Goal: Task Accomplishment & Management: Complete application form

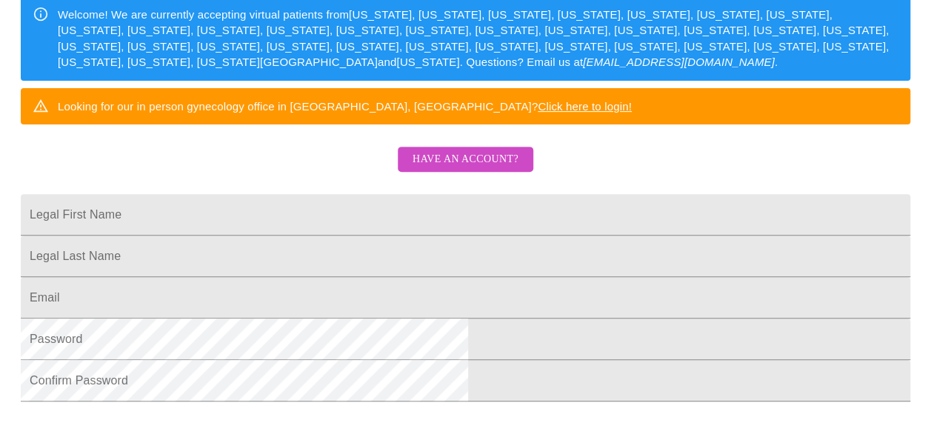
scroll to position [296, 0]
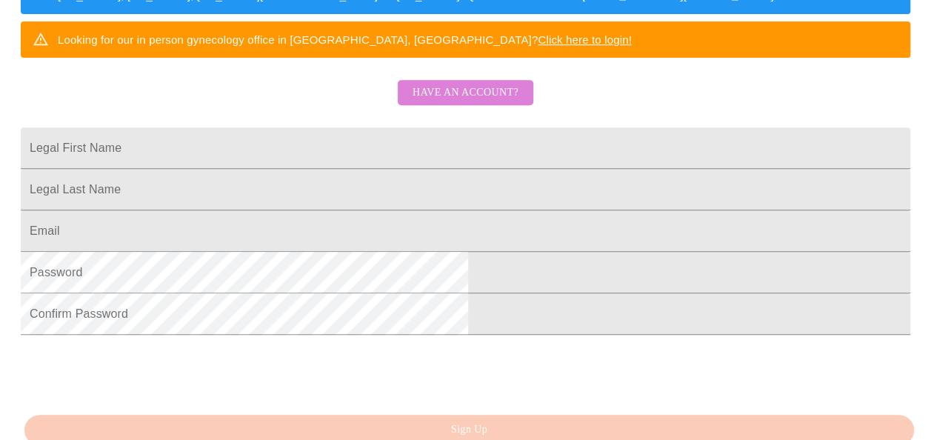
click at [468, 102] on span "Have an account?" at bounding box center [466, 93] width 106 height 19
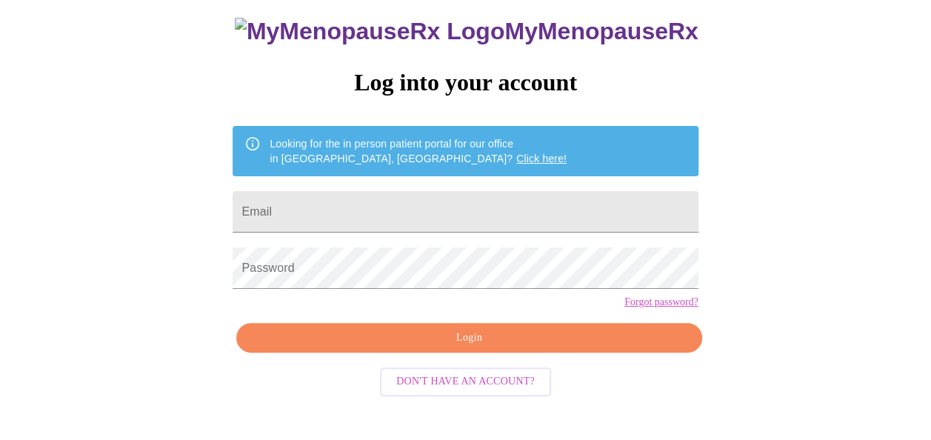
scroll to position [88, 0]
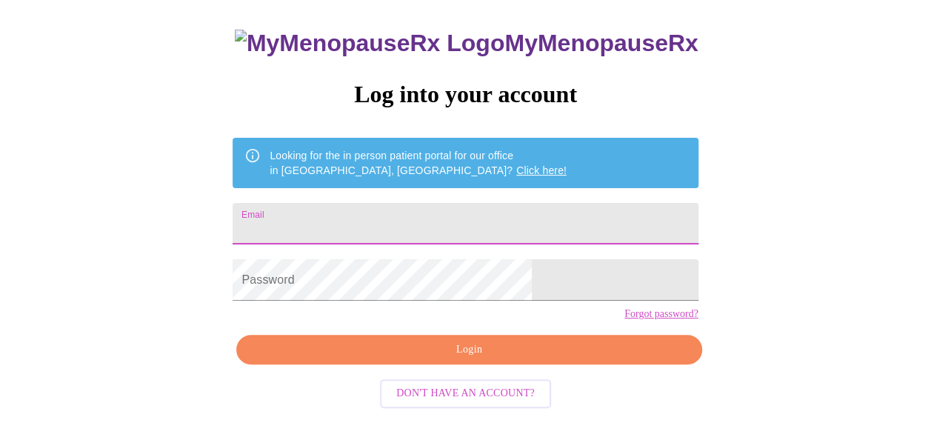
click at [385, 222] on input "Email" at bounding box center [465, 223] width 465 height 41
type input "arbor156@gmail.com"
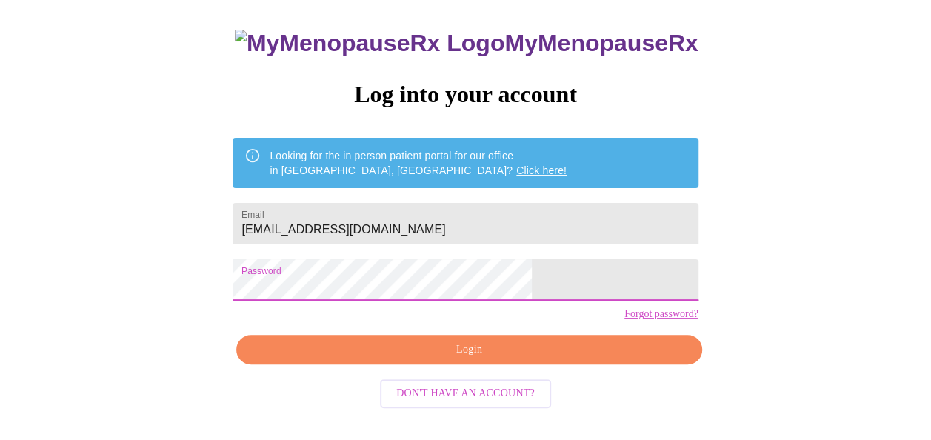
click at [524, 359] on span "Login" at bounding box center [468, 350] width 431 height 19
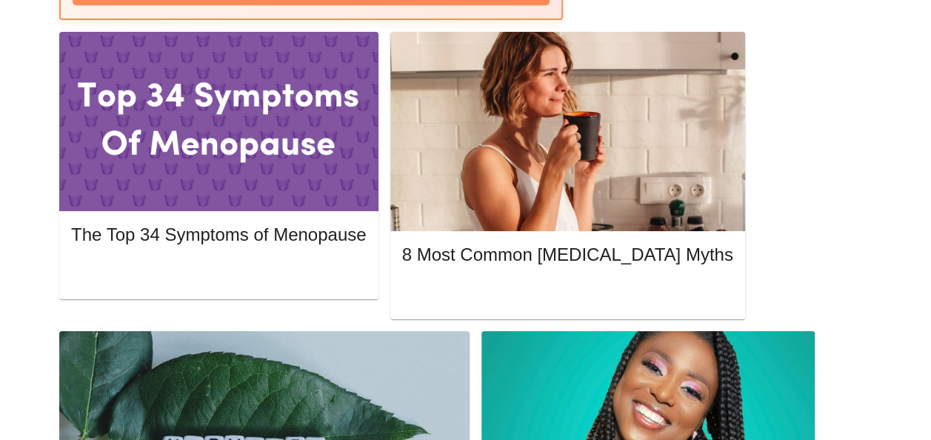
scroll to position [741, 0]
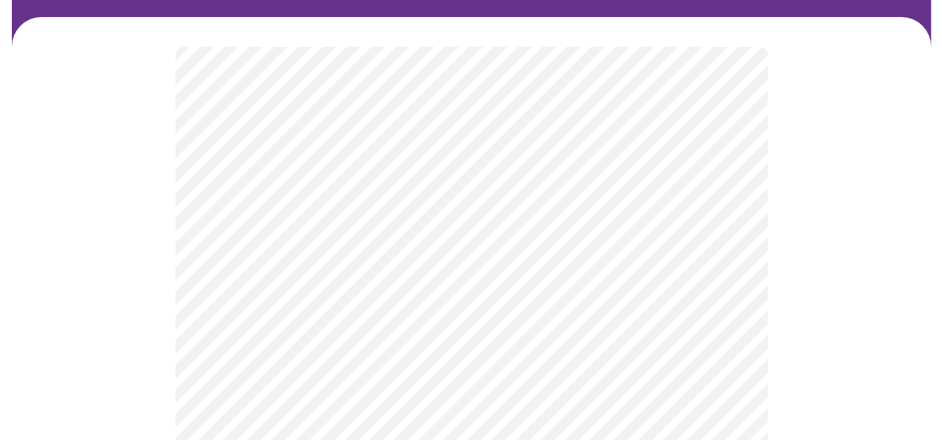
scroll to position [148, 0]
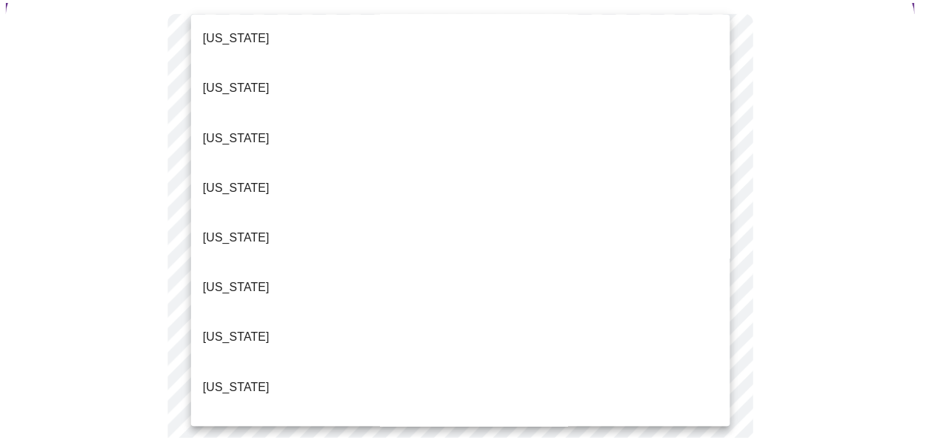
scroll to position [1481, 0]
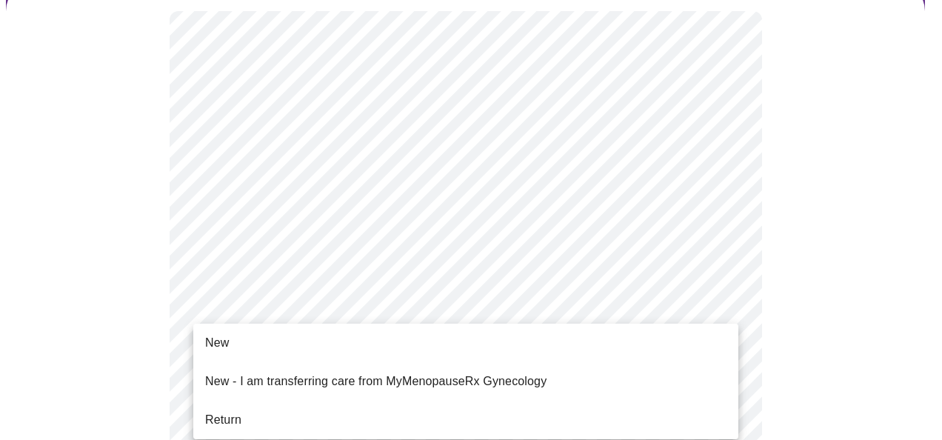
click at [390, 407] on li "Return" at bounding box center [465, 420] width 545 height 27
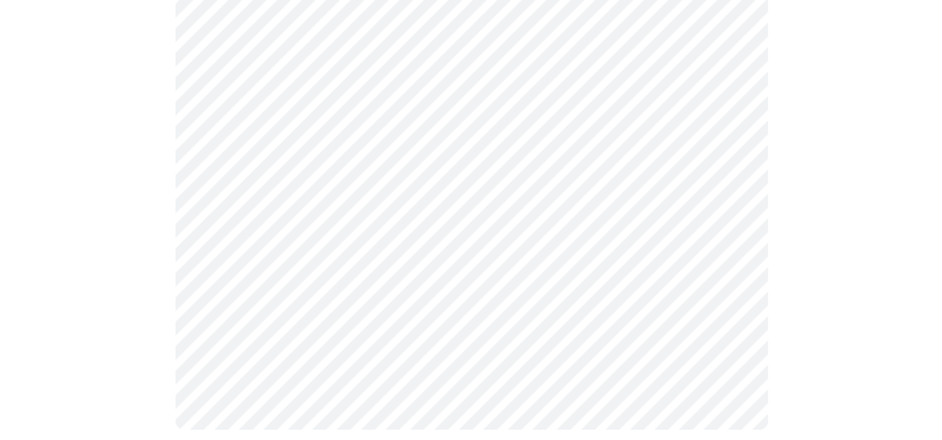
scroll to position [0, 0]
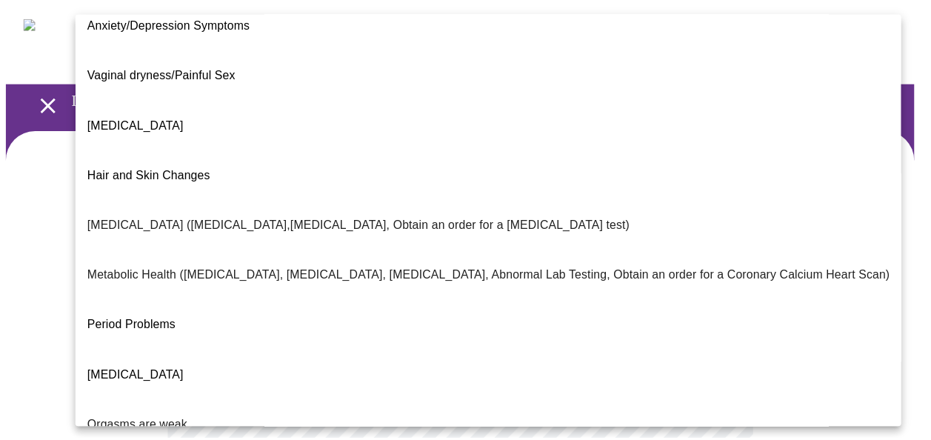
scroll to position [179, 0]
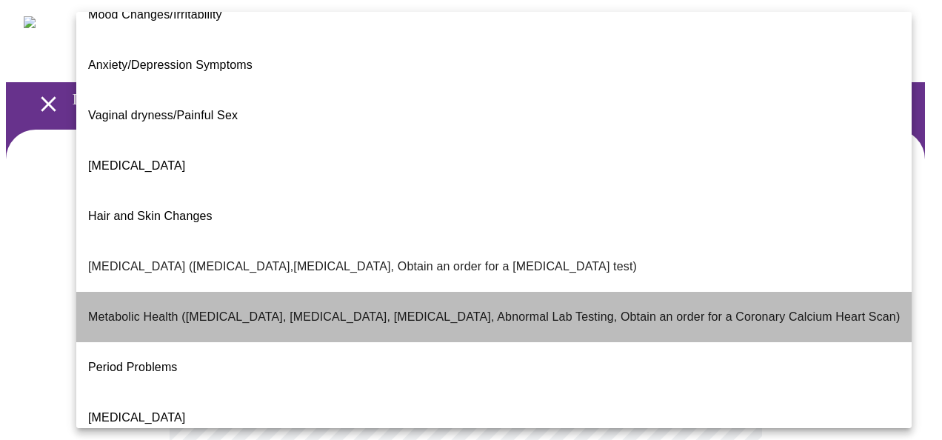
click at [538, 308] on p "Metabolic Health (Pre-diabetes, Elevated Cholesterol, Vitamin D, Abnormal Lab T…" at bounding box center [494, 317] width 812 height 18
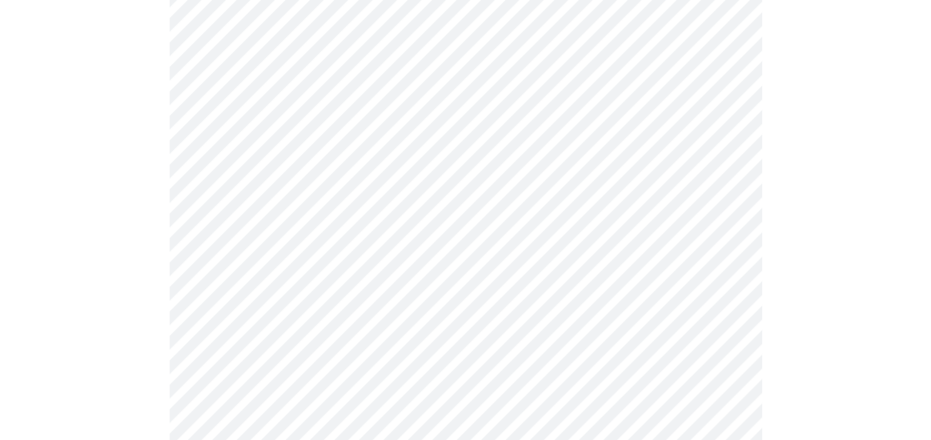
scroll to position [222, 0]
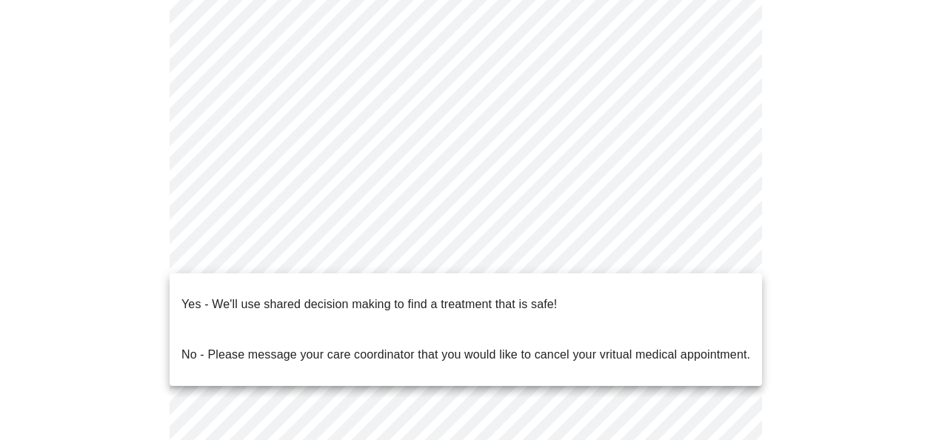
click at [720, 258] on body "MyMenopauseRx Appointments Messaging Labs Uploads Medications Community Refer a…" at bounding box center [471, 234] width 930 height 901
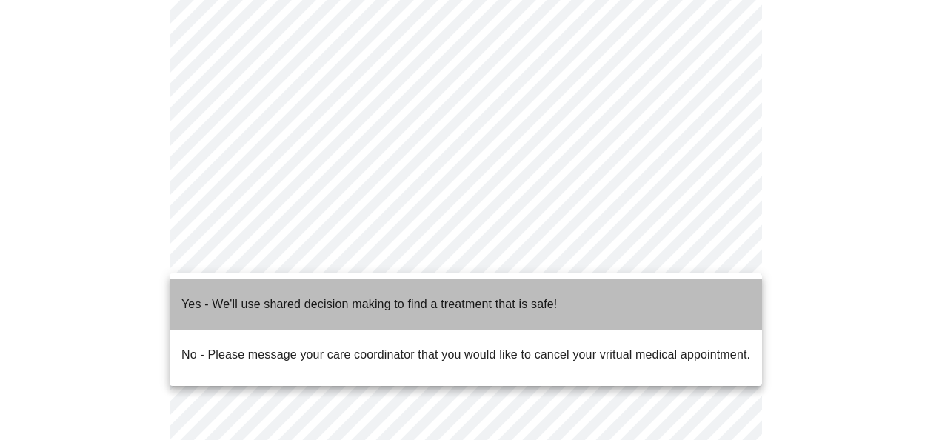
click at [677, 301] on li "Yes - We'll use shared decision making to find a treatment that is safe!" at bounding box center [466, 304] width 593 height 50
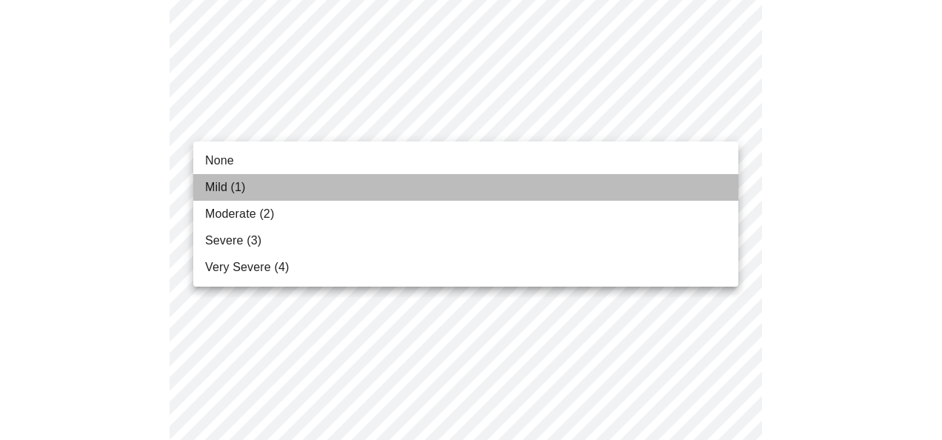
click at [690, 184] on li "Mild (1)" at bounding box center [465, 187] width 545 height 27
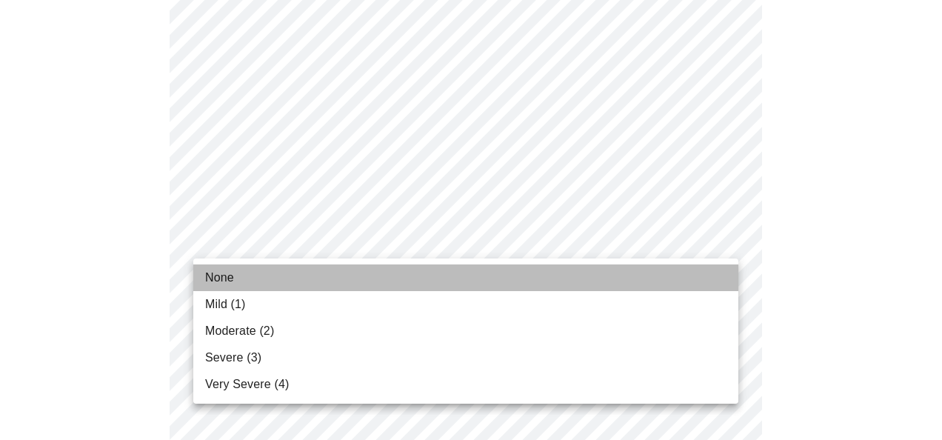
click at [709, 270] on li "None" at bounding box center [465, 277] width 545 height 27
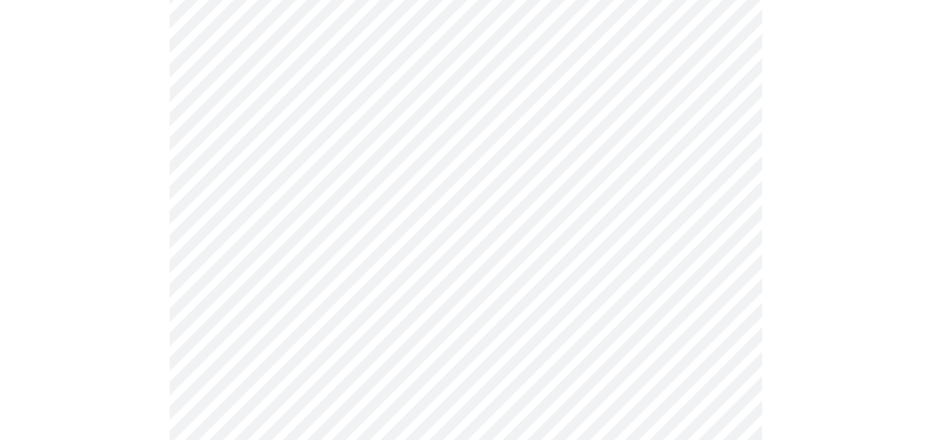
scroll to position [370, 0]
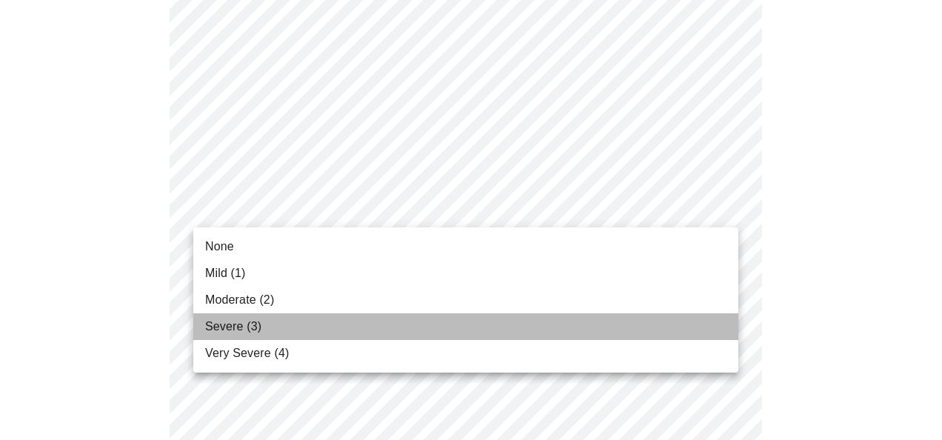
click at [649, 317] on li "Severe (3)" at bounding box center [465, 326] width 545 height 27
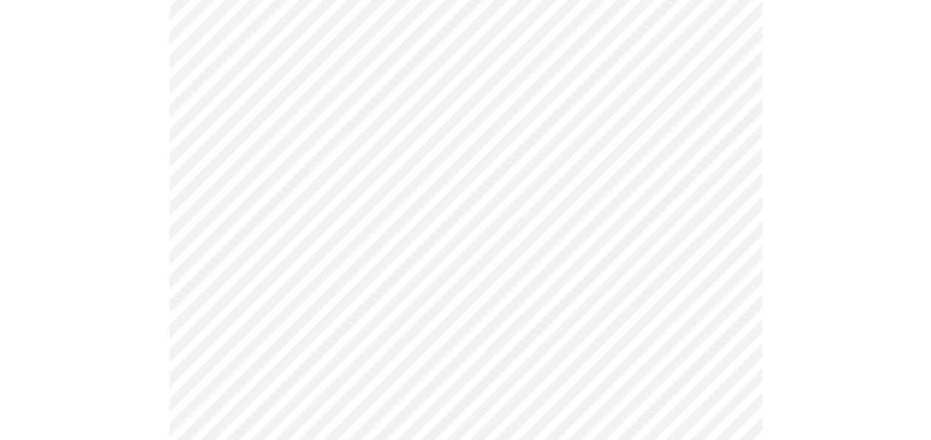
scroll to position [518, 0]
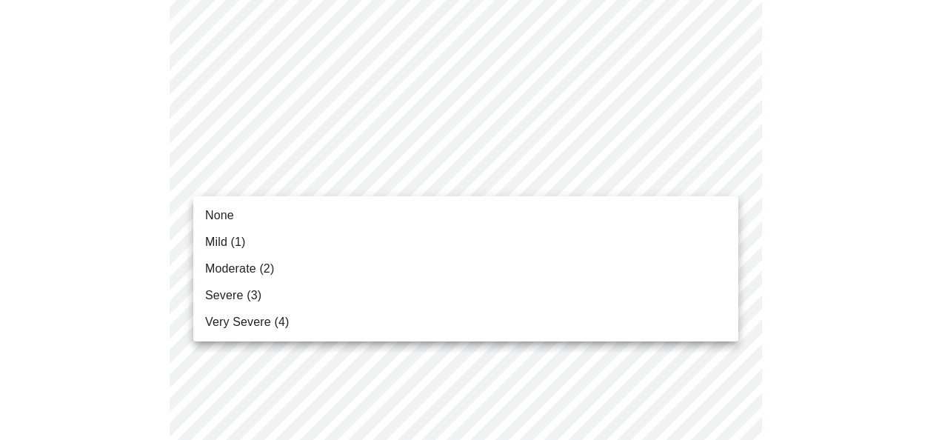
click at [678, 265] on li "Moderate (2)" at bounding box center [465, 269] width 545 height 27
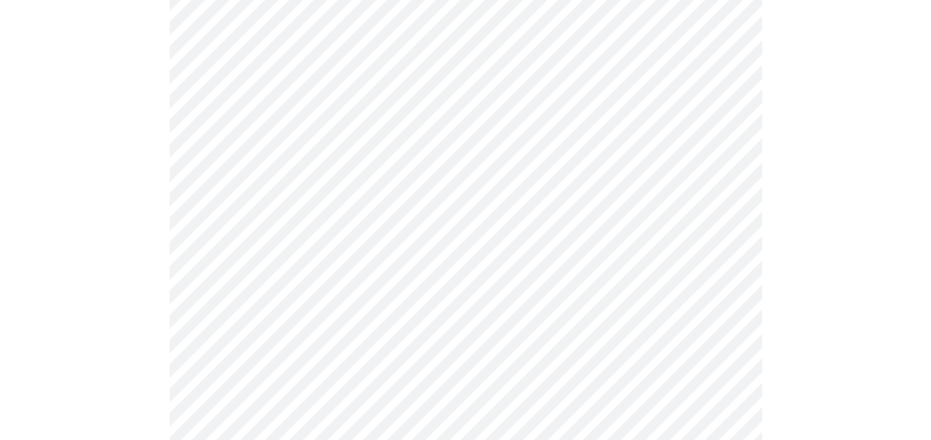
scroll to position [667, 0]
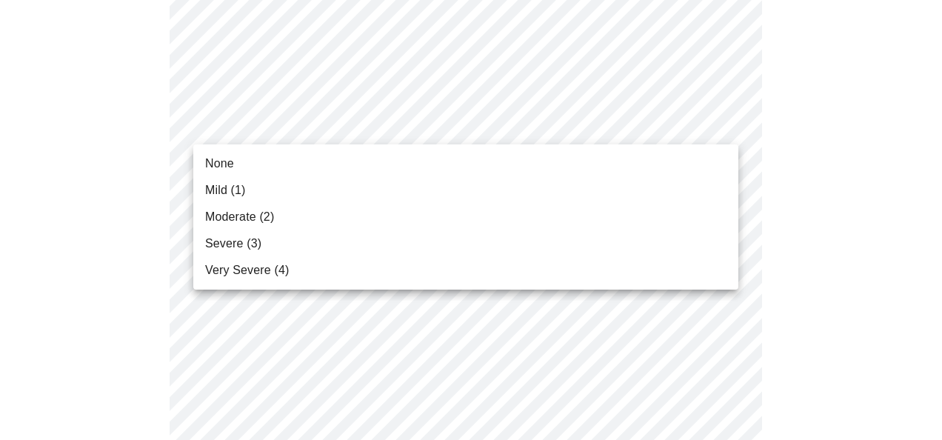
click at [723, 124] on body "MyMenopauseRx Appointments Messaging Labs Uploads Medications Community Refer a…" at bounding box center [471, 293] width 930 height 1908
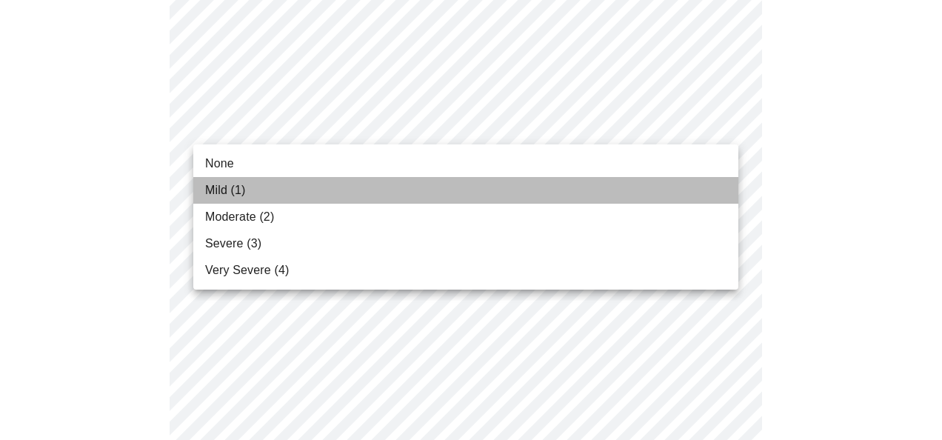
click at [708, 185] on li "Mild (1)" at bounding box center [465, 190] width 545 height 27
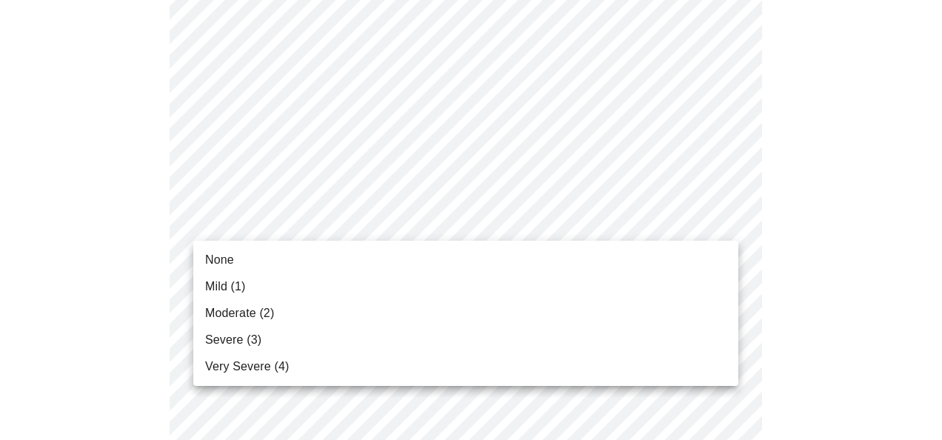
click at [729, 218] on body "MyMenopauseRx Appointments Messaging Labs Uploads Medications Community Refer a…" at bounding box center [471, 282] width 930 height 1887
click at [693, 308] on li "Moderate (2)" at bounding box center [465, 313] width 545 height 27
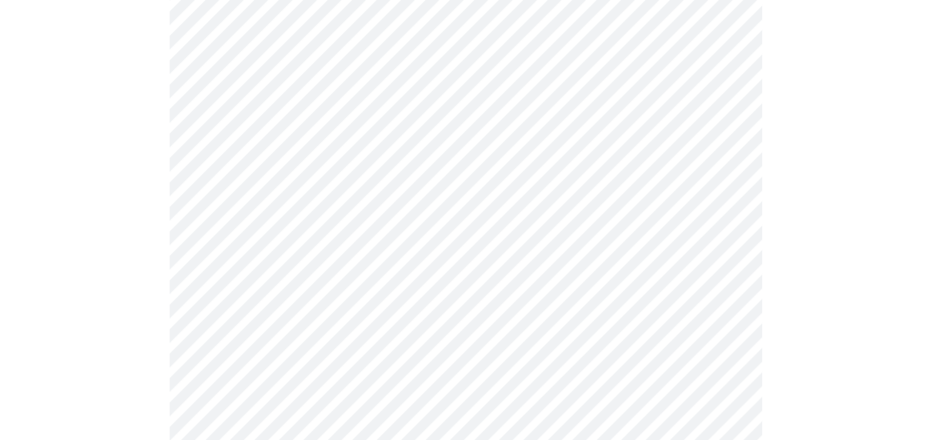
scroll to position [815, 0]
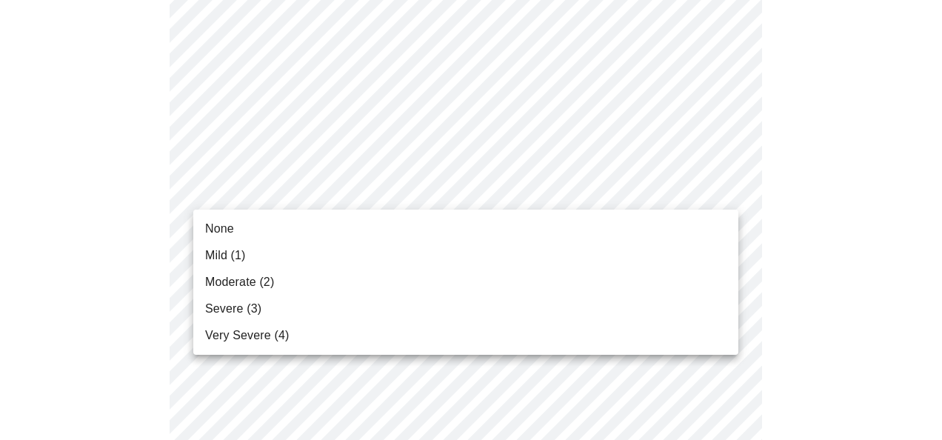
click at [729, 192] on body "MyMenopauseRx Appointments Messaging Labs Uploads Medications Community Refer a…" at bounding box center [471, 124] width 930 height 1867
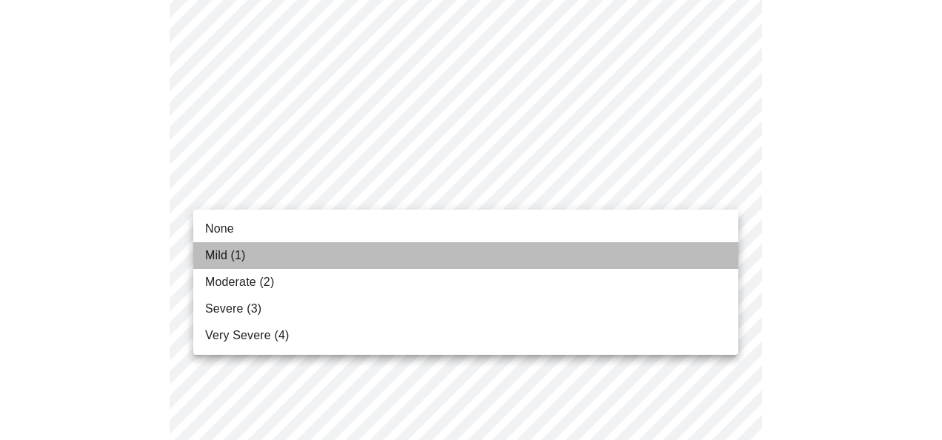
click at [666, 253] on li "Mild (1)" at bounding box center [465, 255] width 545 height 27
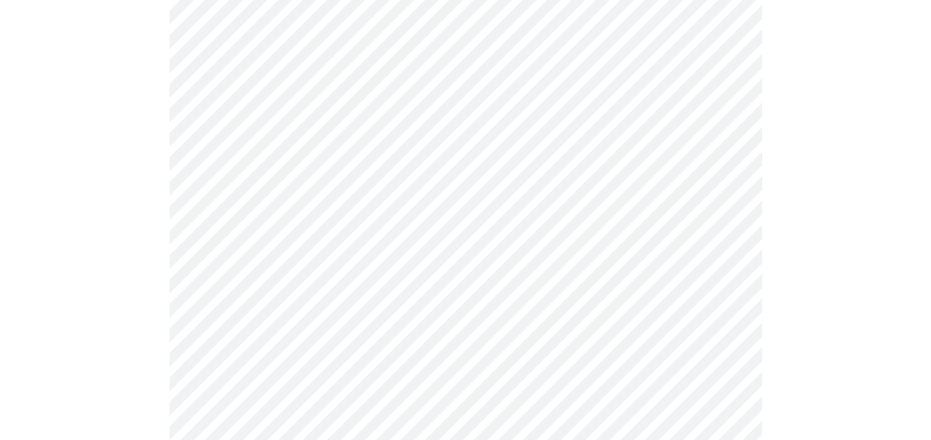
scroll to position [889, 0]
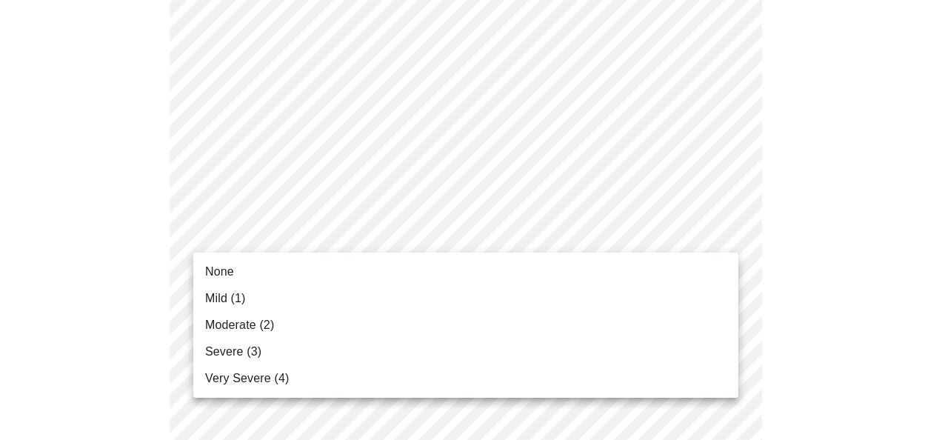
click at [716, 239] on body "MyMenopauseRx Appointments Messaging Labs Uploads Medications Community Refer a…" at bounding box center [471, 40] width 930 height 1846
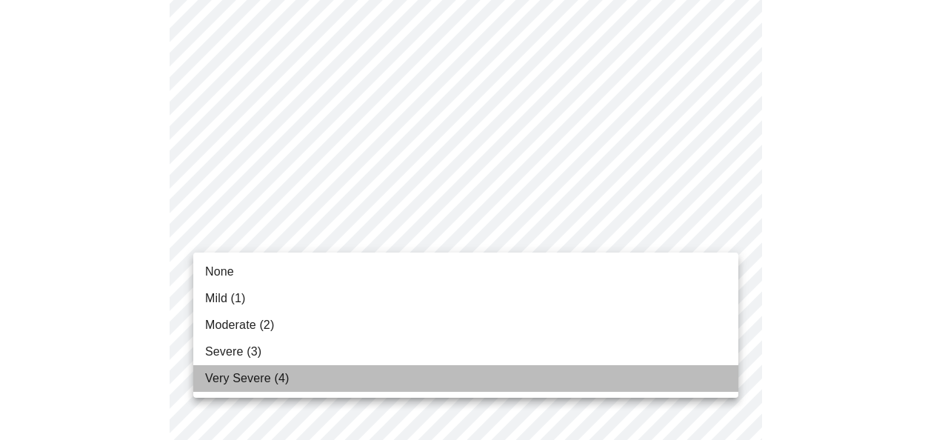
click at [698, 376] on li "Very Severe (4)" at bounding box center [465, 378] width 545 height 27
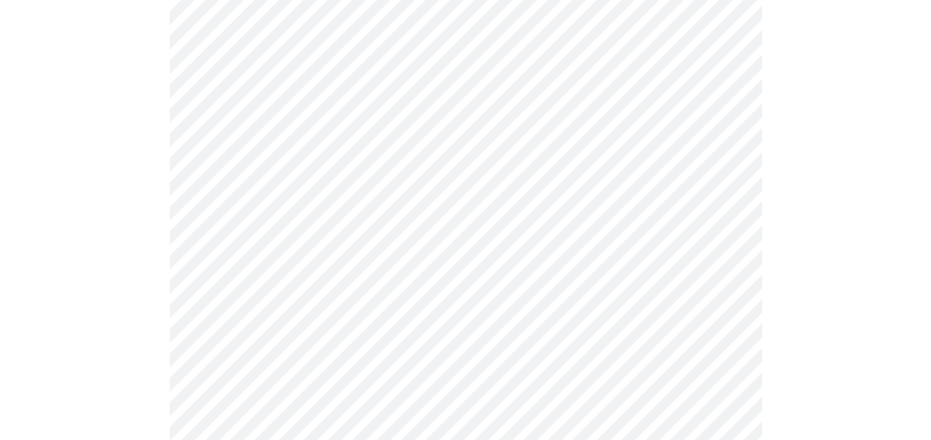
scroll to position [963, 0]
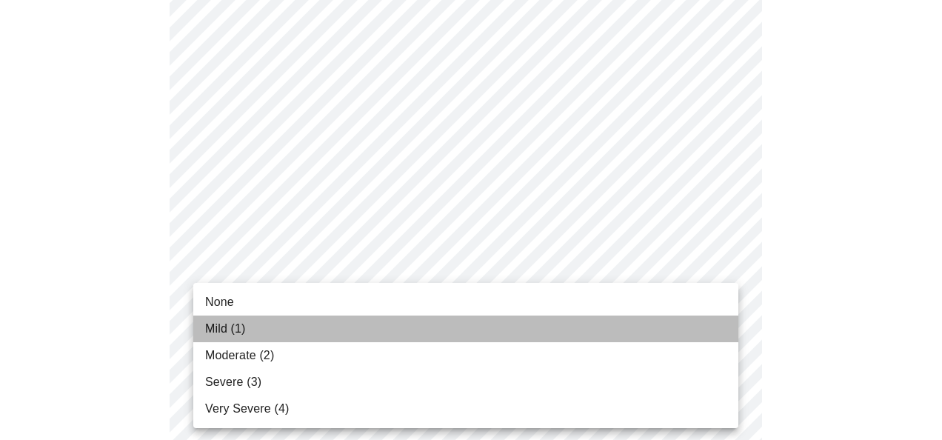
click at [677, 325] on li "Mild (1)" at bounding box center [465, 329] width 545 height 27
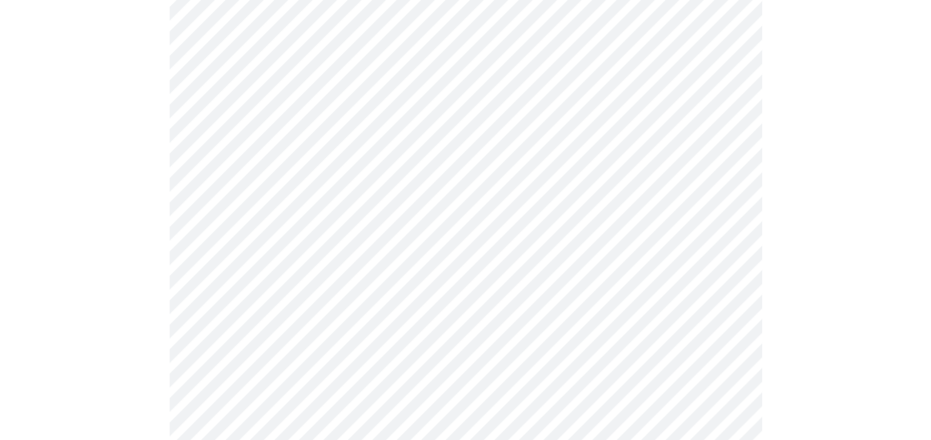
scroll to position [1185, 0]
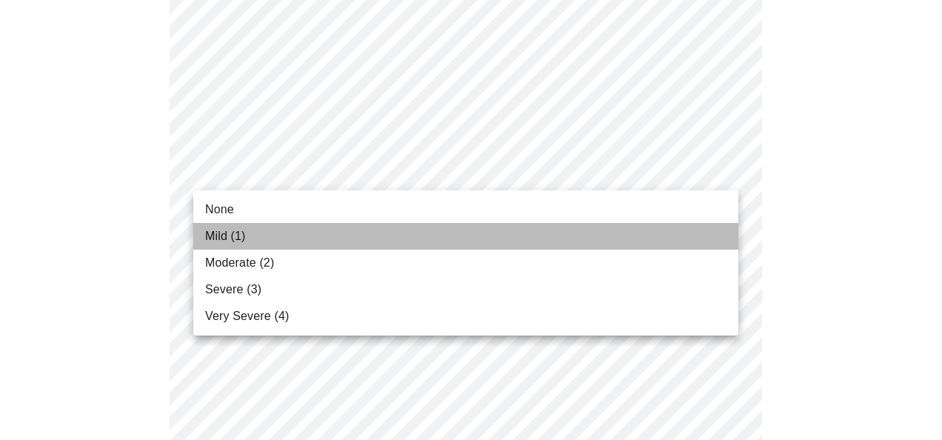
click at [704, 228] on li "Mild (1)" at bounding box center [465, 236] width 545 height 27
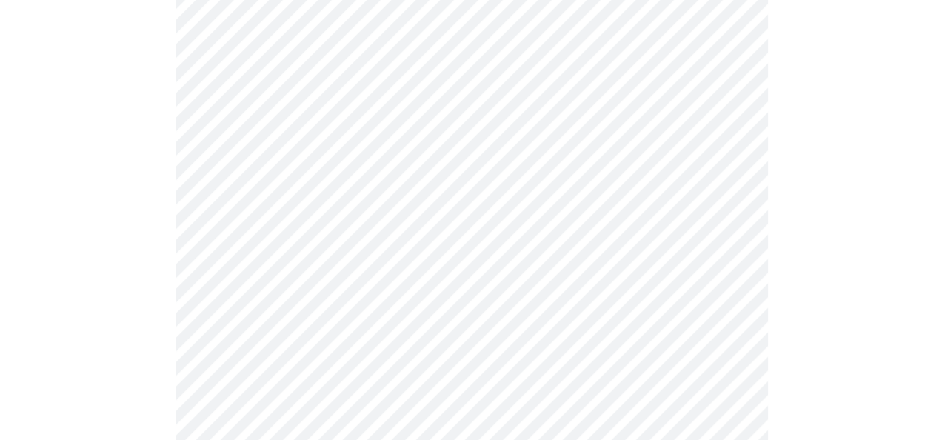
scroll to position [1333, 0]
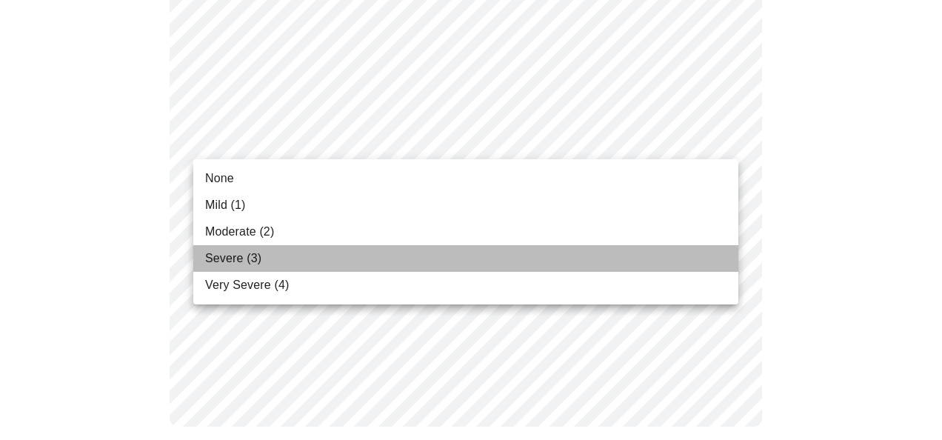
click at [615, 249] on li "Severe (3)" at bounding box center [465, 258] width 545 height 27
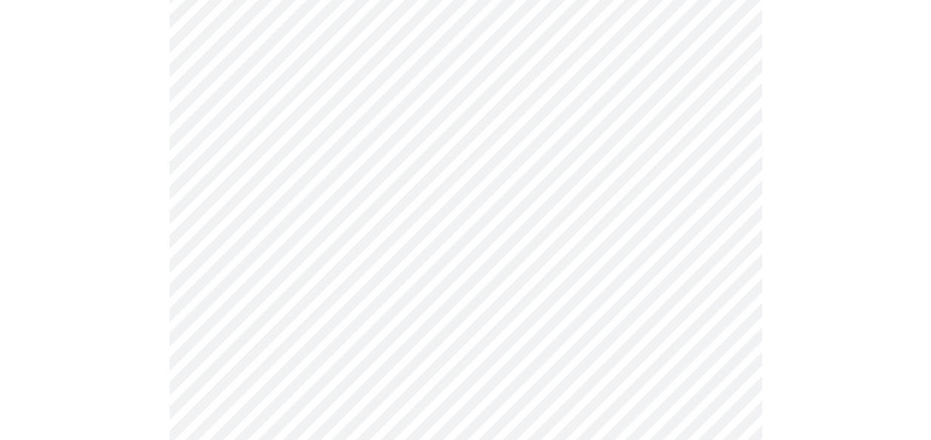
scroll to position [815, 0]
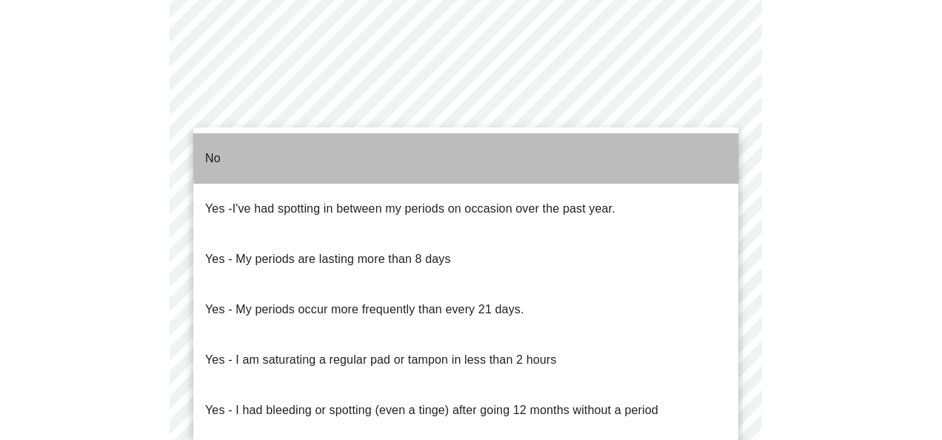
click at [712, 139] on li "No" at bounding box center [465, 158] width 545 height 50
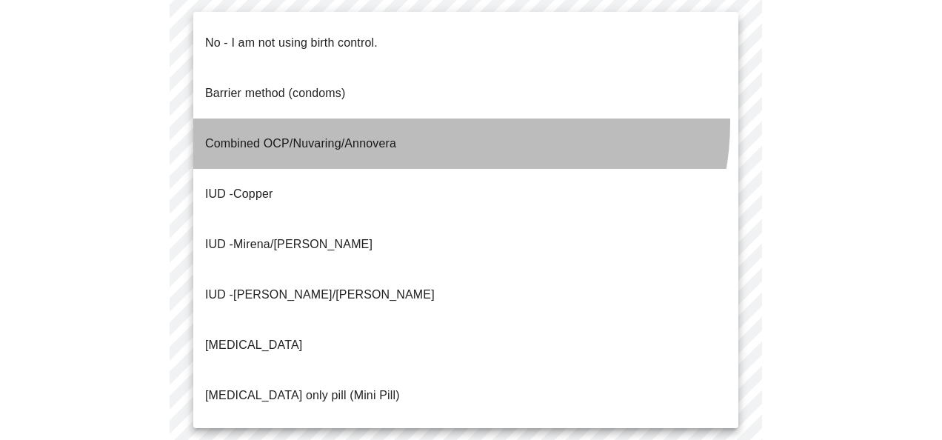
click at [458, 119] on li "Combined OCP/Nuvaring/Annovera" at bounding box center [465, 144] width 545 height 50
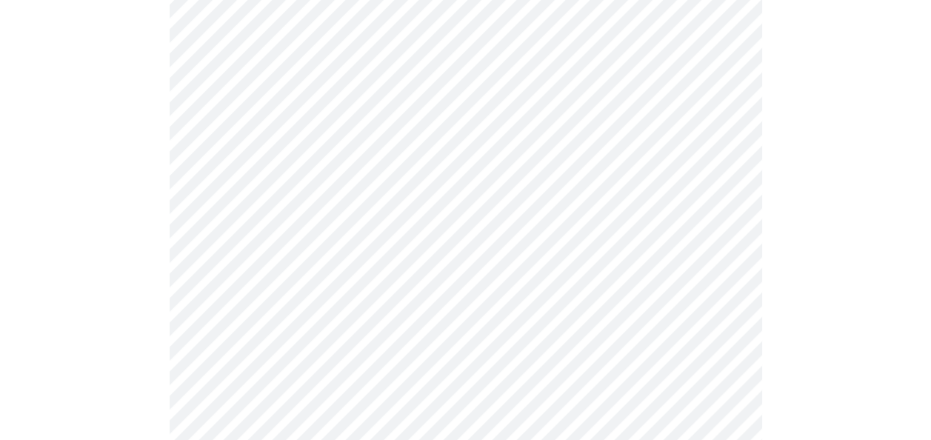
scroll to position [889, 0]
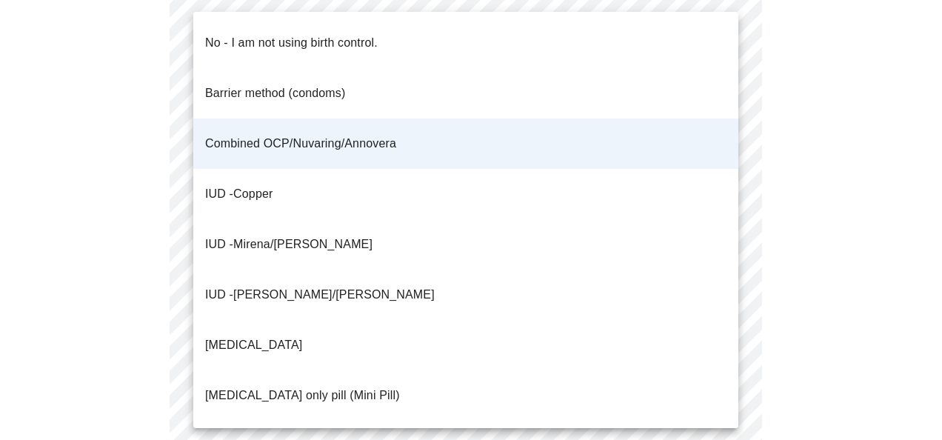
click at [439, 370] on li "Progesterone only pill (Mini Pill)" at bounding box center [465, 395] width 545 height 50
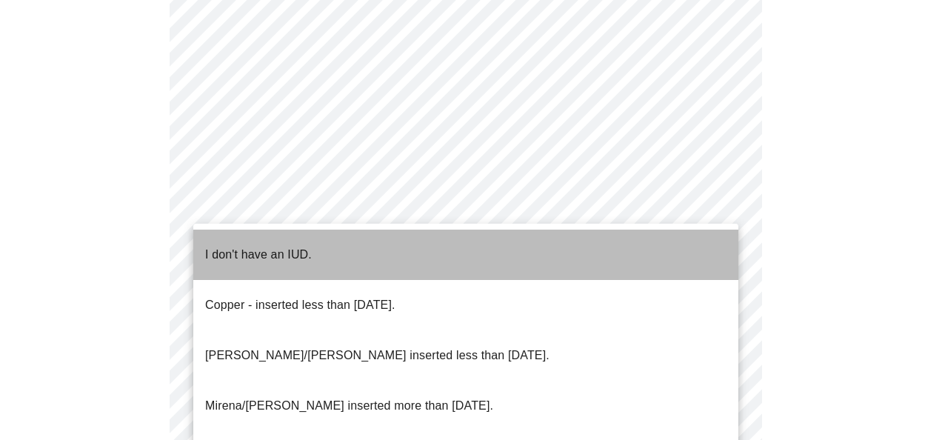
click at [684, 250] on li "I don't have an IUD." at bounding box center [465, 255] width 545 height 50
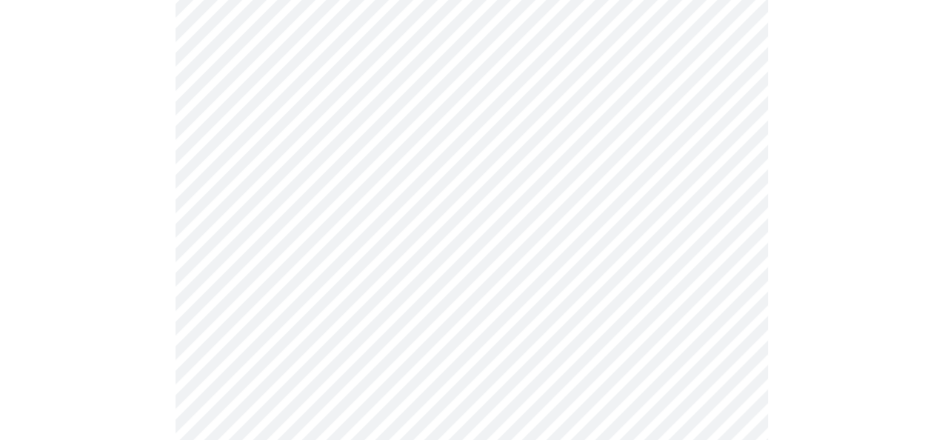
scroll to position [1014, 0]
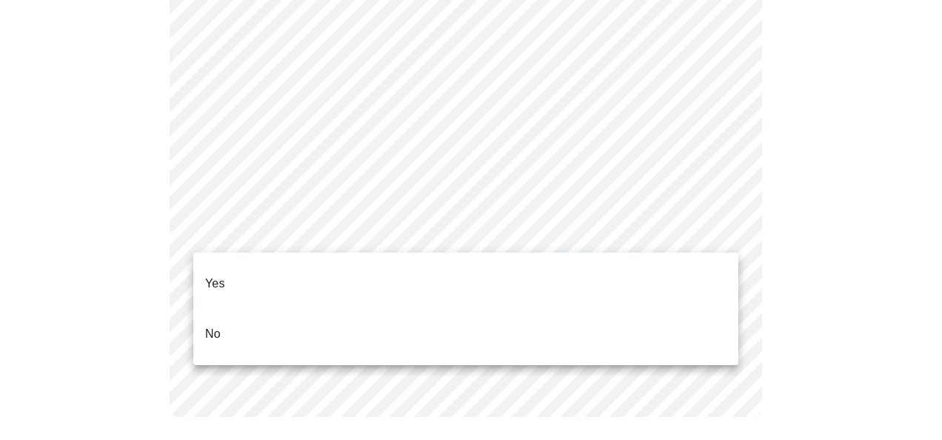
click at [667, 309] on li "No" at bounding box center [465, 334] width 545 height 50
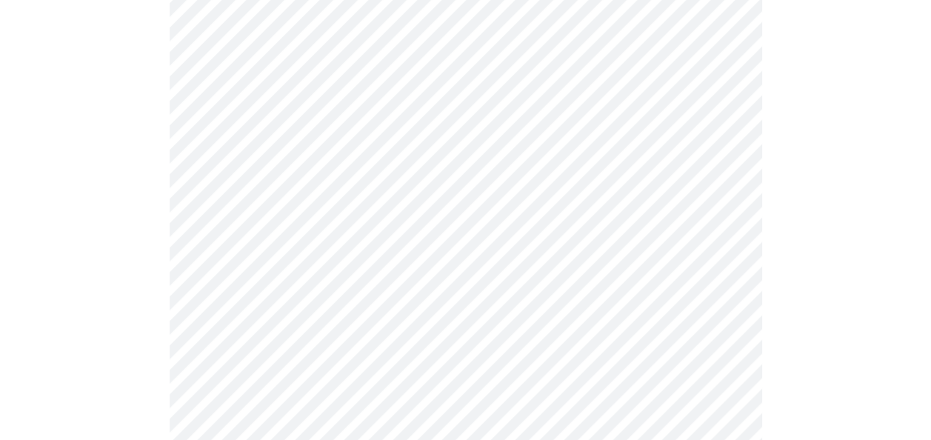
scroll to position [148, 0]
click at [718, 256] on body "MyMenopauseRx Appointments Messaging Labs Uploads Medications Community Refer a…" at bounding box center [471, 411] width 930 height 1107
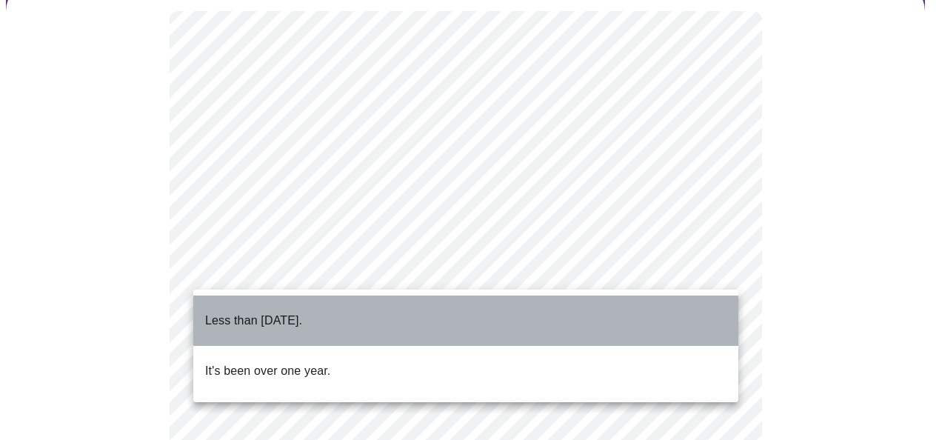
click at [606, 311] on li "Less than one year ago." at bounding box center [465, 321] width 545 height 50
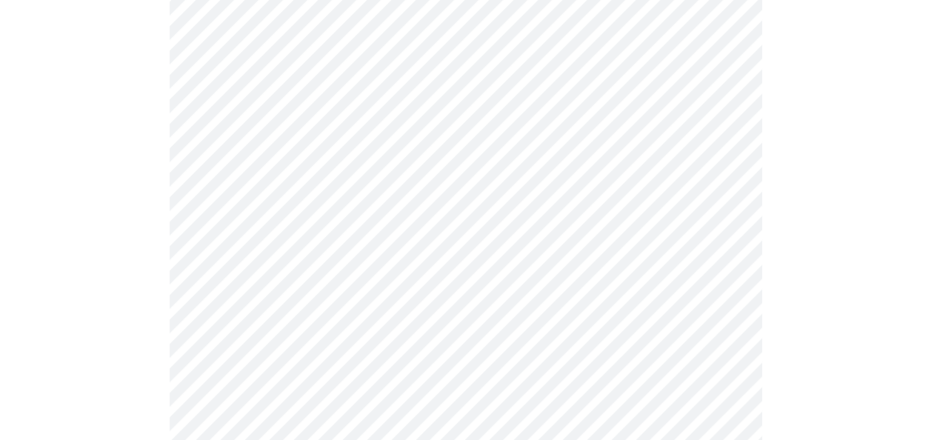
scroll to position [3926, 0]
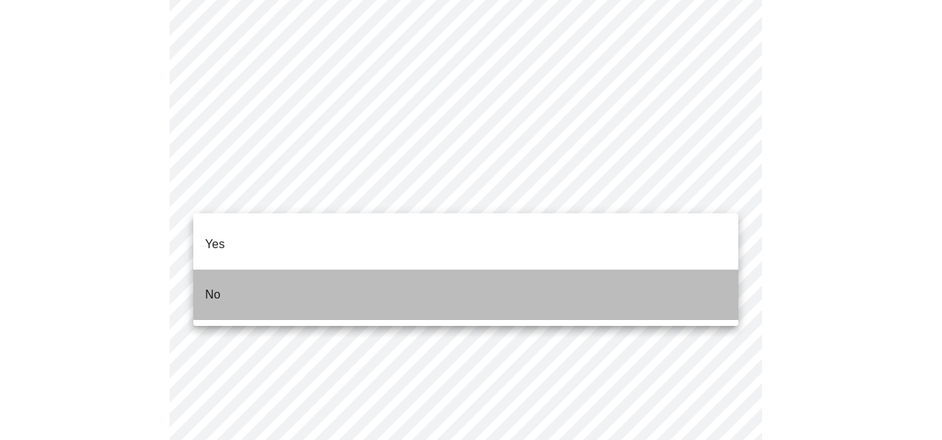
click at [673, 270] on li "No" at bounding box center [465, 295] width 545 height 50
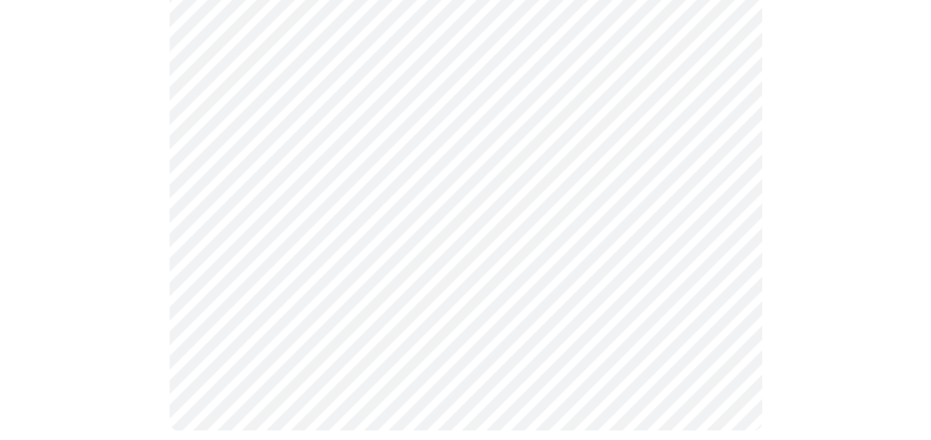
scroll to position [942, 0]
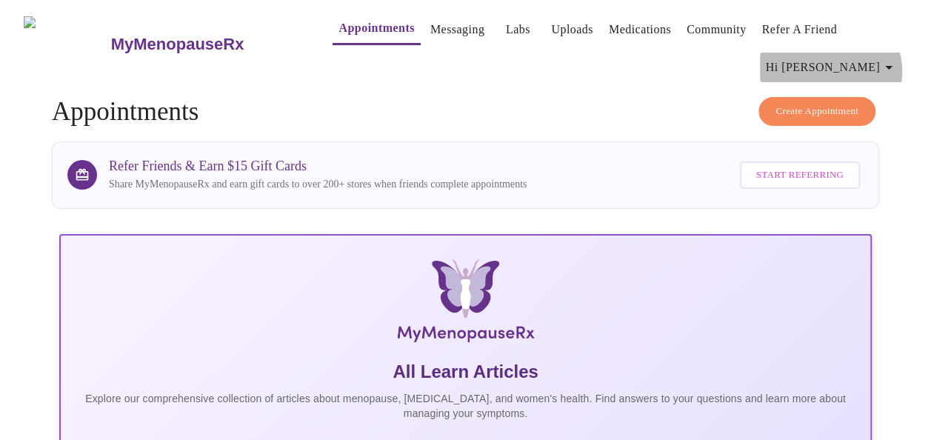
click at [882, 65] on span "Hi Marianne" at bounding box center [832, 67] width 132 height 21
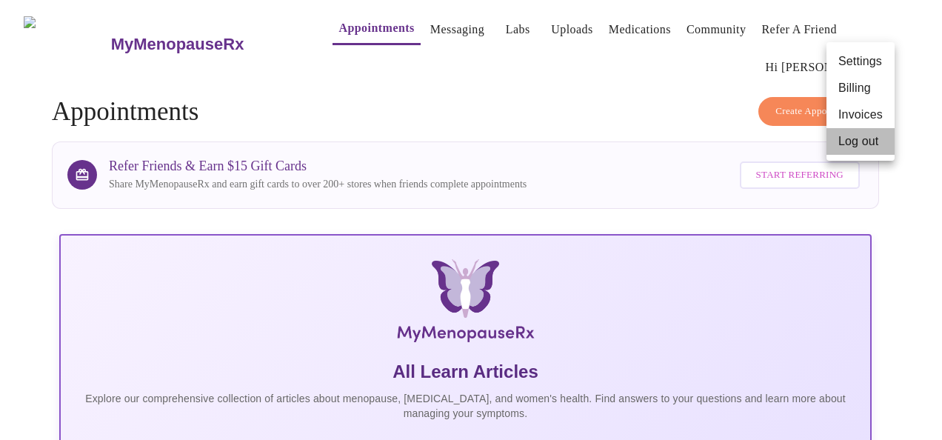
click at [845, 144] on li "Log out" at bounding box center [861, 141] width 68 height 27
